Goal: Transaction & Acquisition: Purchase product/service

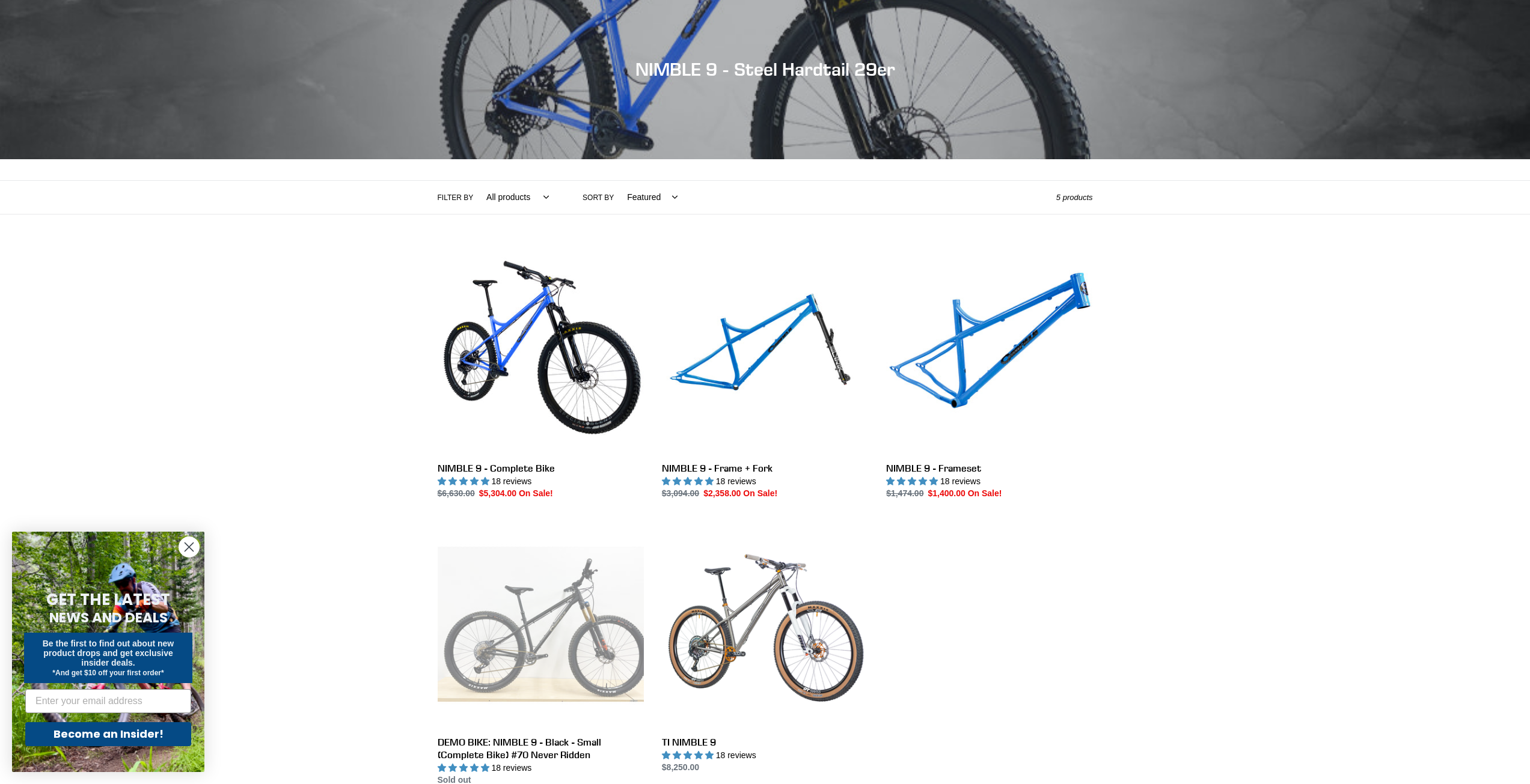
scroll to position [181, 0]
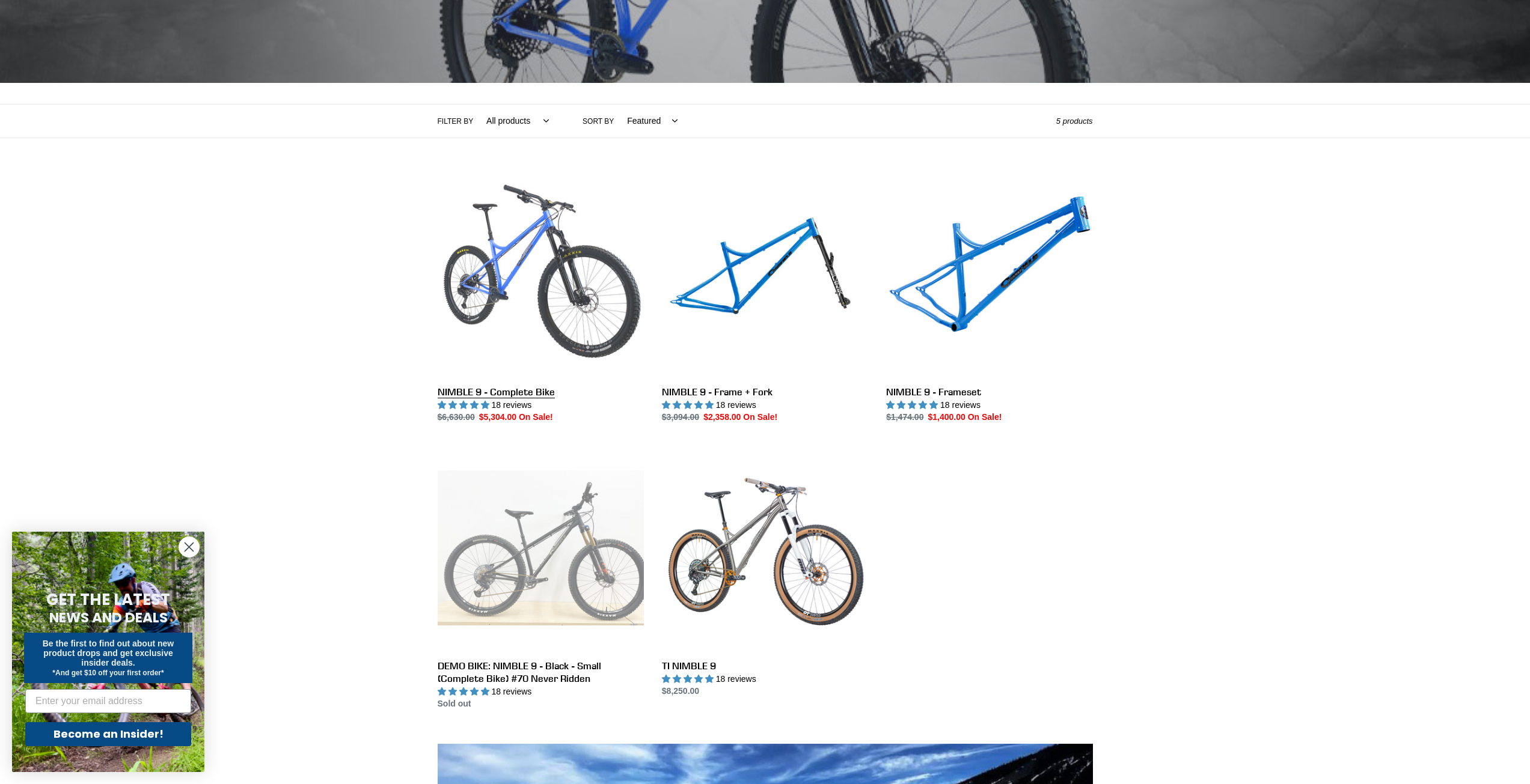
click at [543, 392] on link "NIMBLE 9 - Complete Bike" at bounding box center [541, 297] width 206 height 253
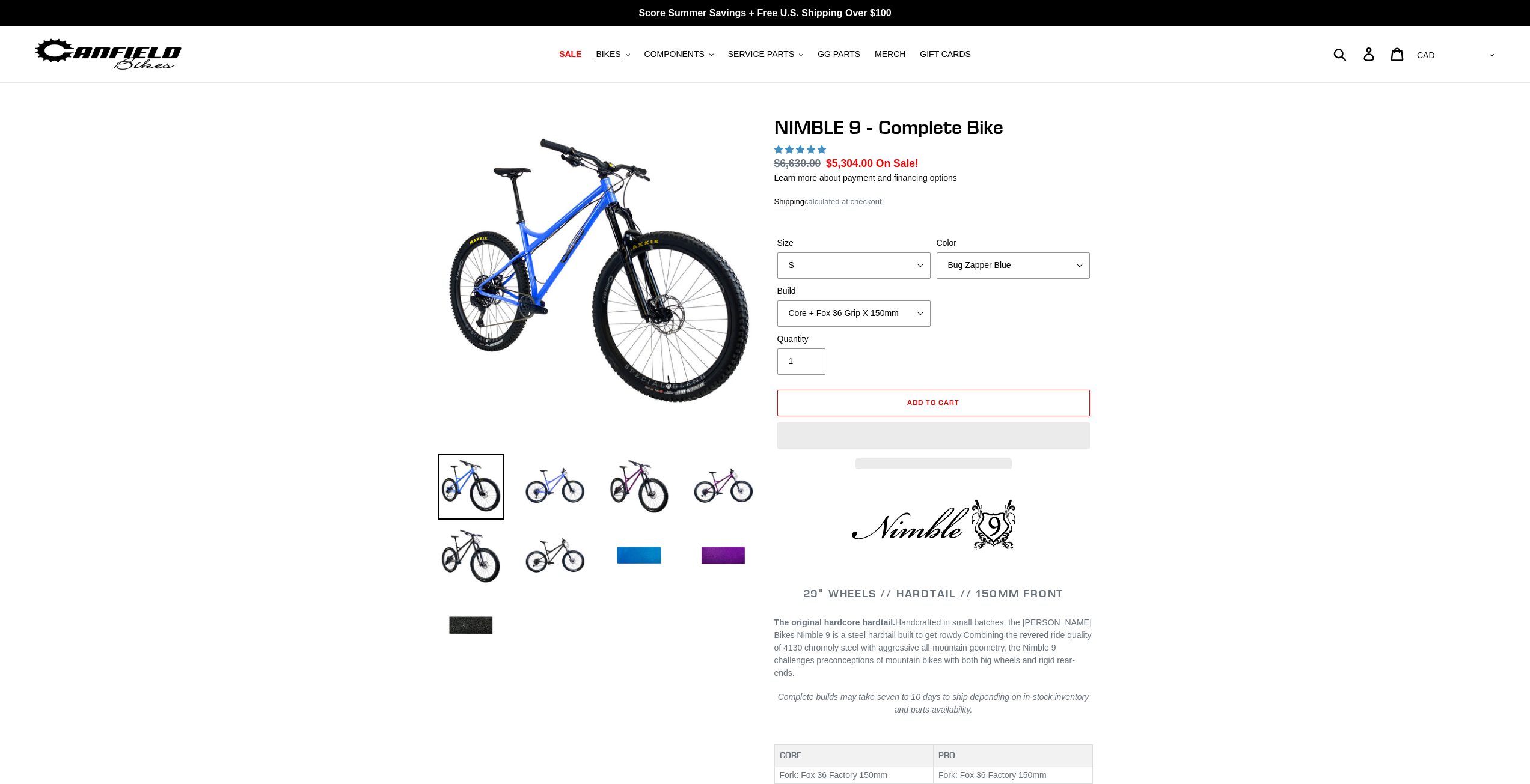
select select "highest-rating"
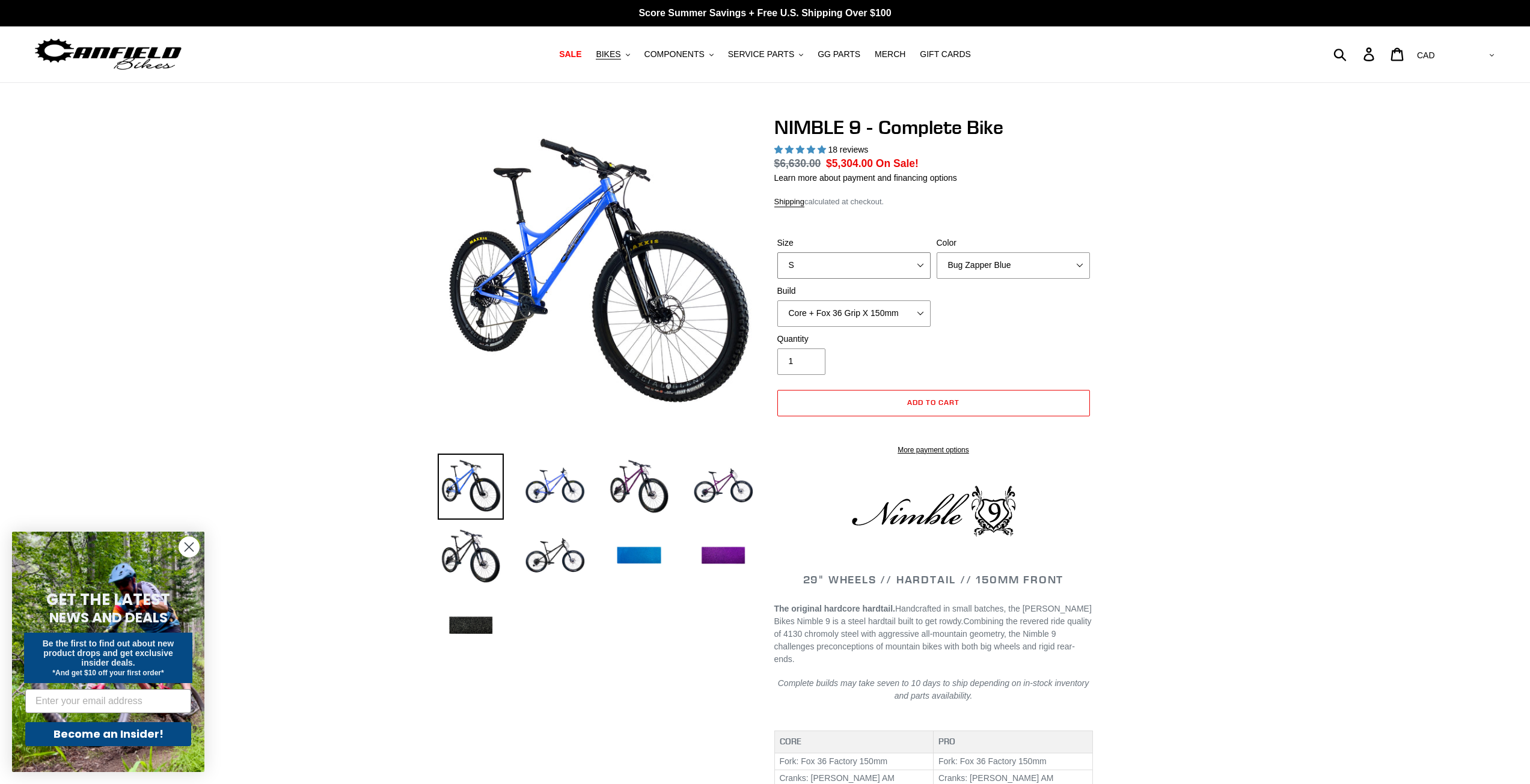
click at [833, 270] on select "S M L XL" at bounding box center [854, 265] width 153 height 26
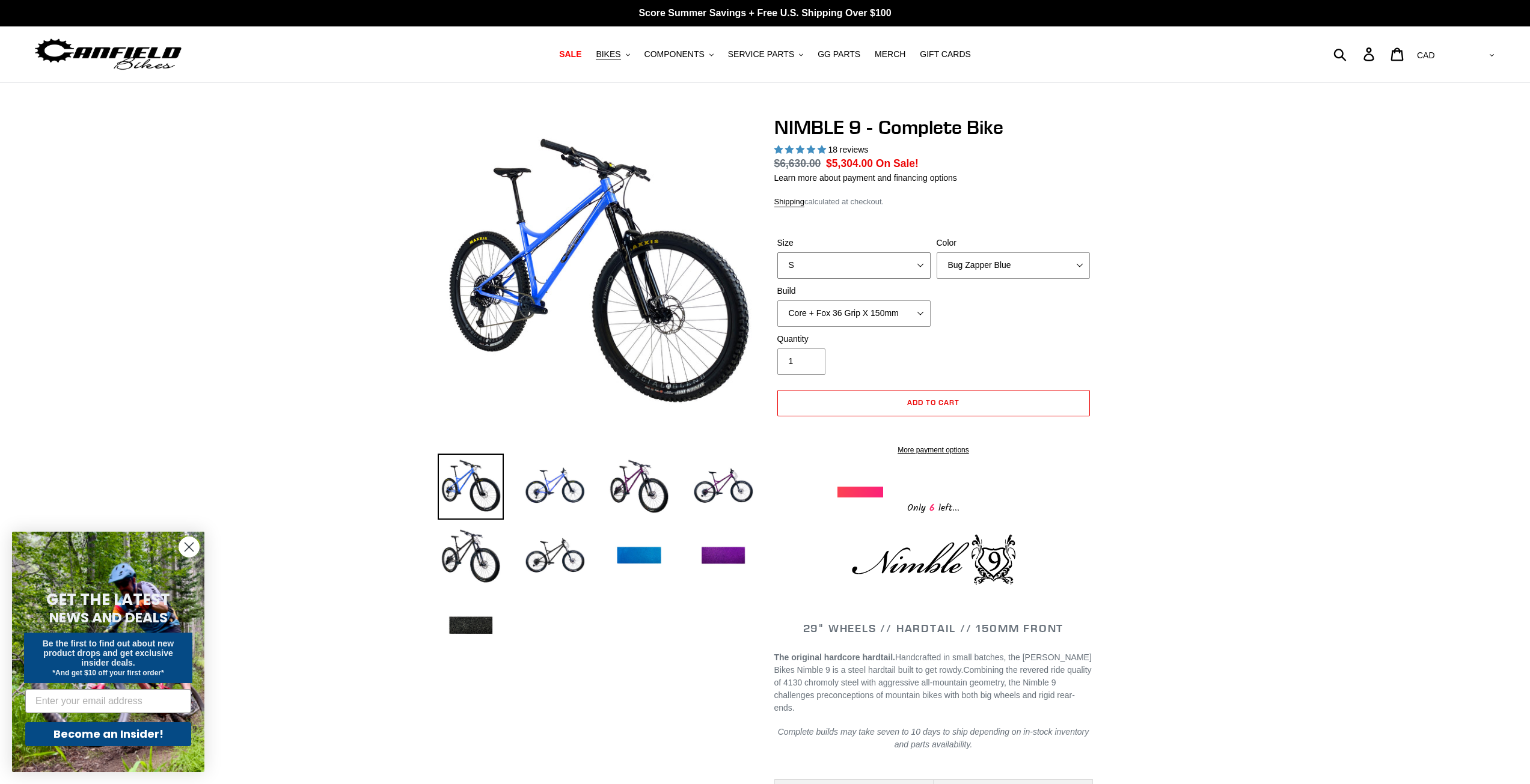
select select "M"
click at [777, 252] on select "S M L XL" at bounding box center [854, 265] width 153 height 26
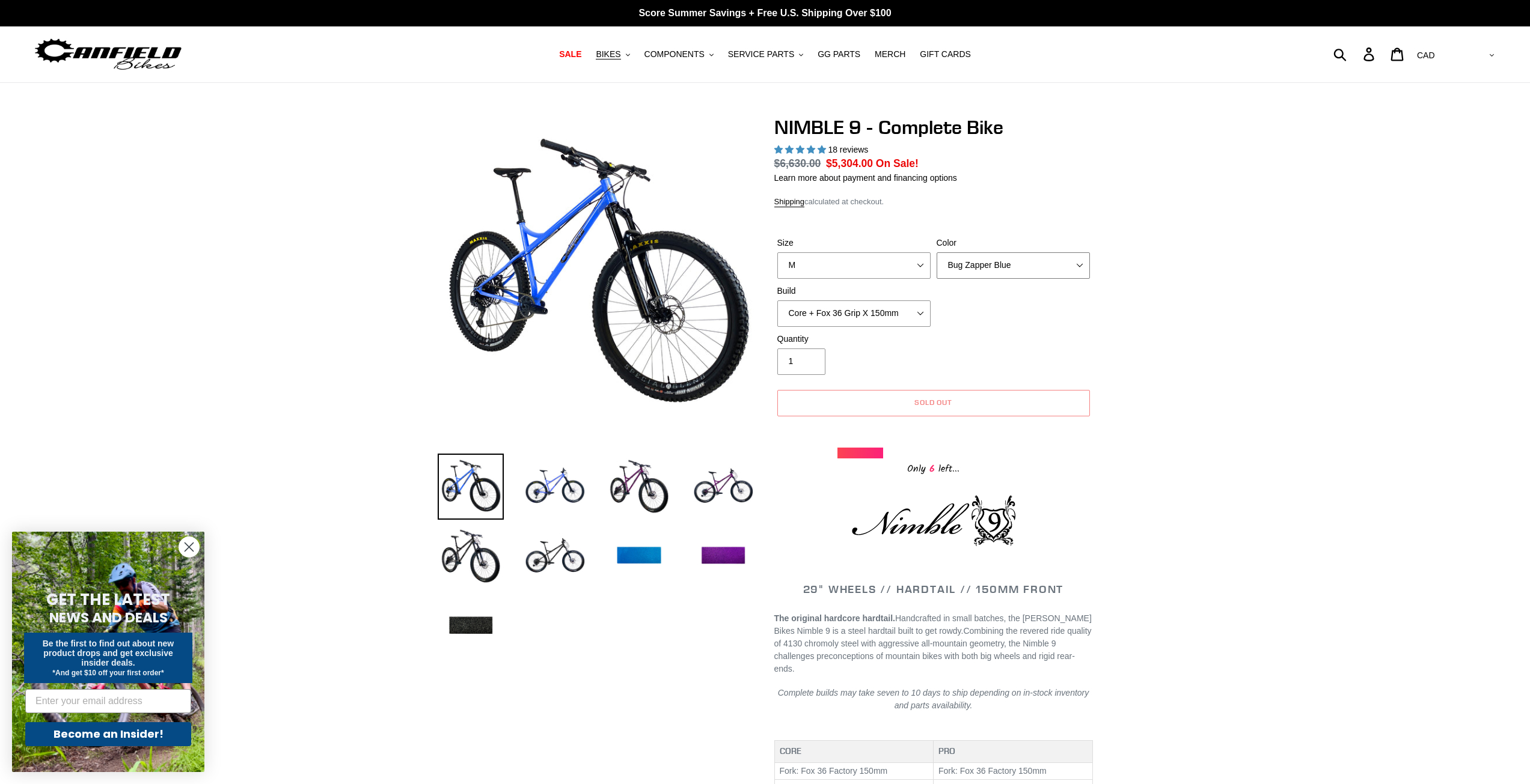
click at [1009, 271] on select "Bug Zapper Blue Purple Haze - Sold Out Galaxy Black" at bounding box center [1014, 265] width 153 height 26
select select "Purple Haze - Sold Out"
click at [937, 252] on select "Bug Zapper Blue Purple Haze - Sold Out Galaxy Black" at bounding box center [1014, 265] width 153 height 26
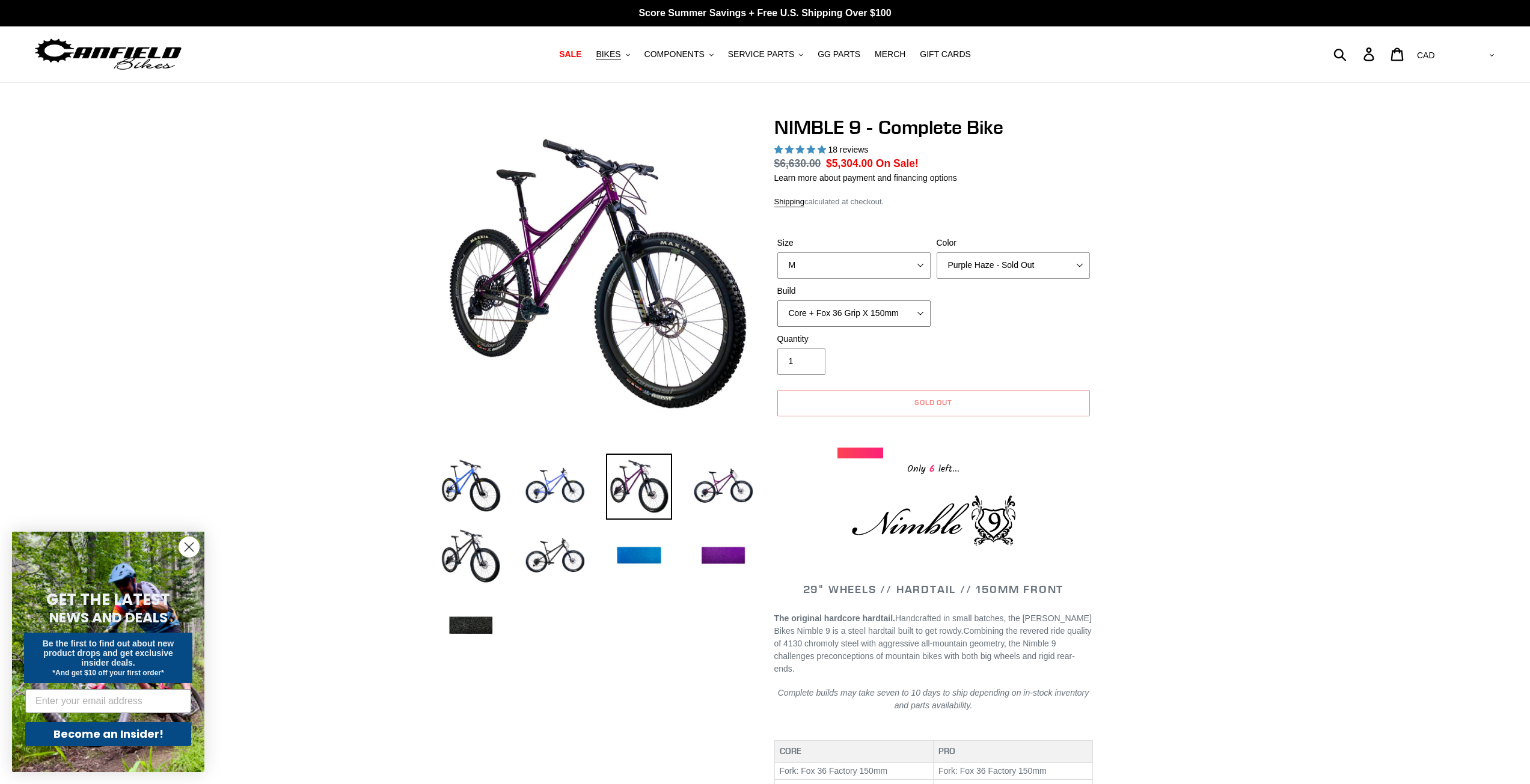
click at [851, 316] on select "Core + Fox 36 Grip X 150mm Pro + Fox 36 Grip X 150mm Core + RockShox Lyrik Ulti…" at bounding box center [854, 314] width 153 height 26
